Goal: Task Accomplishment & Management: Complete application form

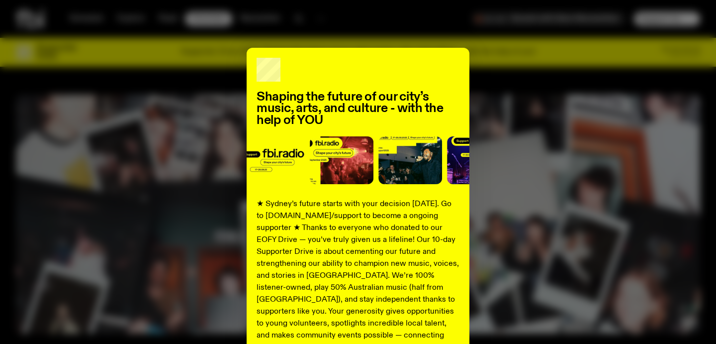
click at [534, 133] on div "Shaping the future of our city’s music, arts, and culture - with the help of YO…" at bounding box center [358, 252] width 684 height 409
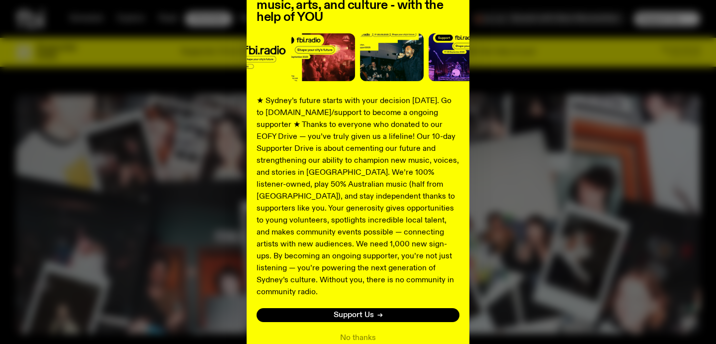
scroll to position [149, 0]
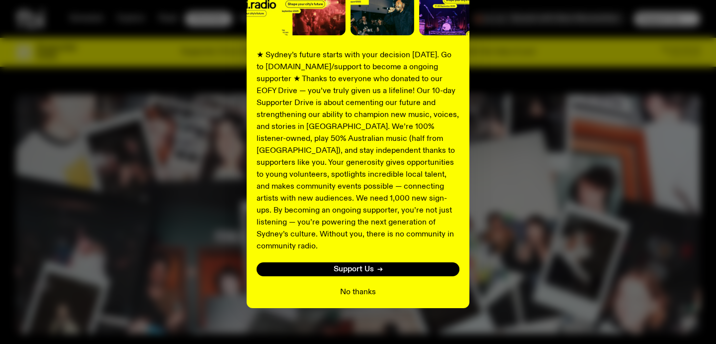
click at [352, 286] on button "No thanks" at bounding box center [358, 292] width 36 height 12
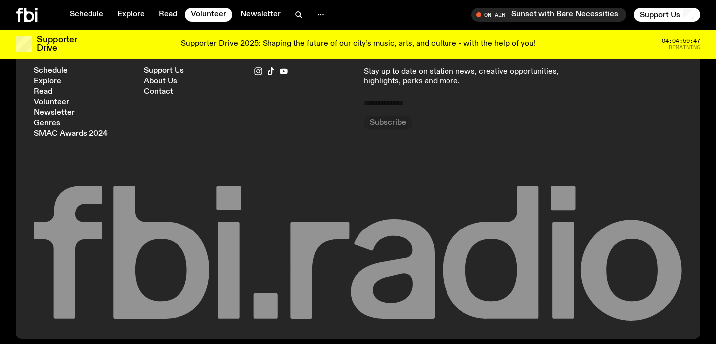
scroll to position [1027, 0]
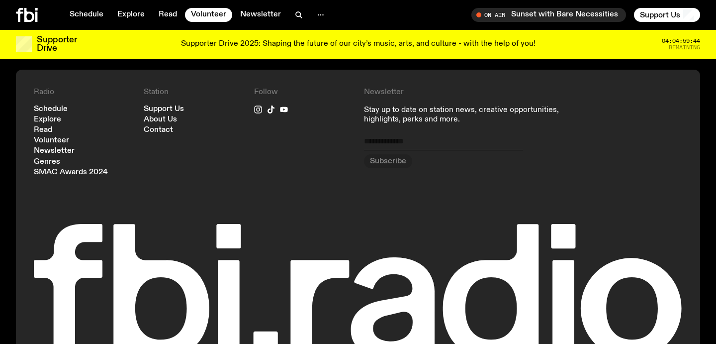
click at [16, 16] on icon at bounding box center [27, 15] width 22 height 14
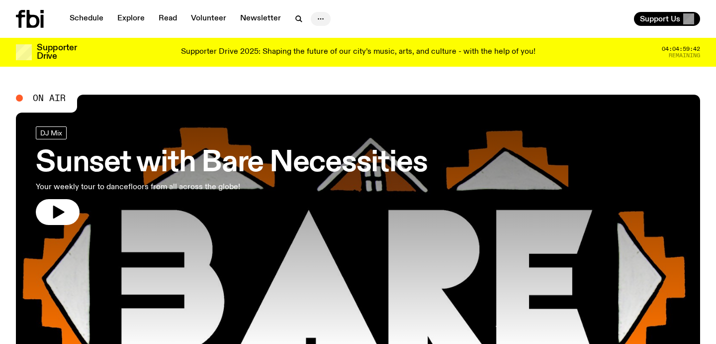
click at [320, 17] on icon "button" at bounding box center [321, 19] width 12 height 12
click at [211, 19] on link "Volunteer" at bounding box center [208, 19] width 47 height 14
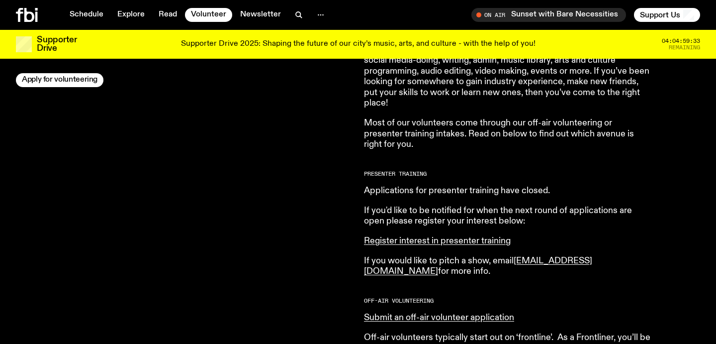
scroll to position [394, 0]
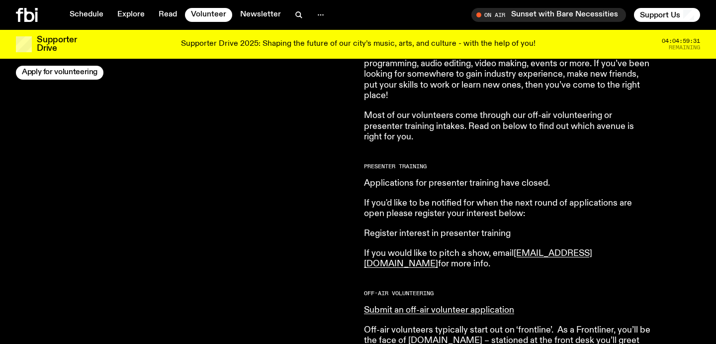
click at [466, 232] on link "Register interest in presenter training" at bounding box center [437, 233] width 147 height 9
click at [41, 76] on link "Apply for volunteering" at bounding box center [60, 73] width 88 height 14
